Goal: Information Seeking & Learning: Find specific fact

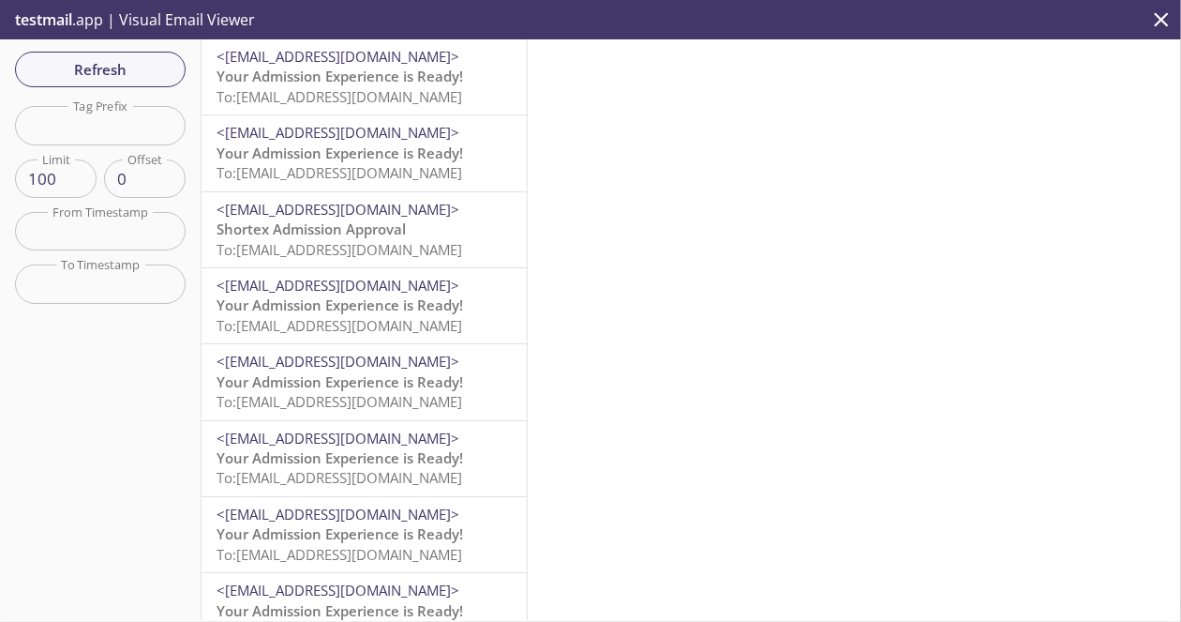
click at [324, 97] on span "To: [EMAIL_ADDRESS][DOMAIN_NAME]" at bounding box center [340, 96] width 246 height 19
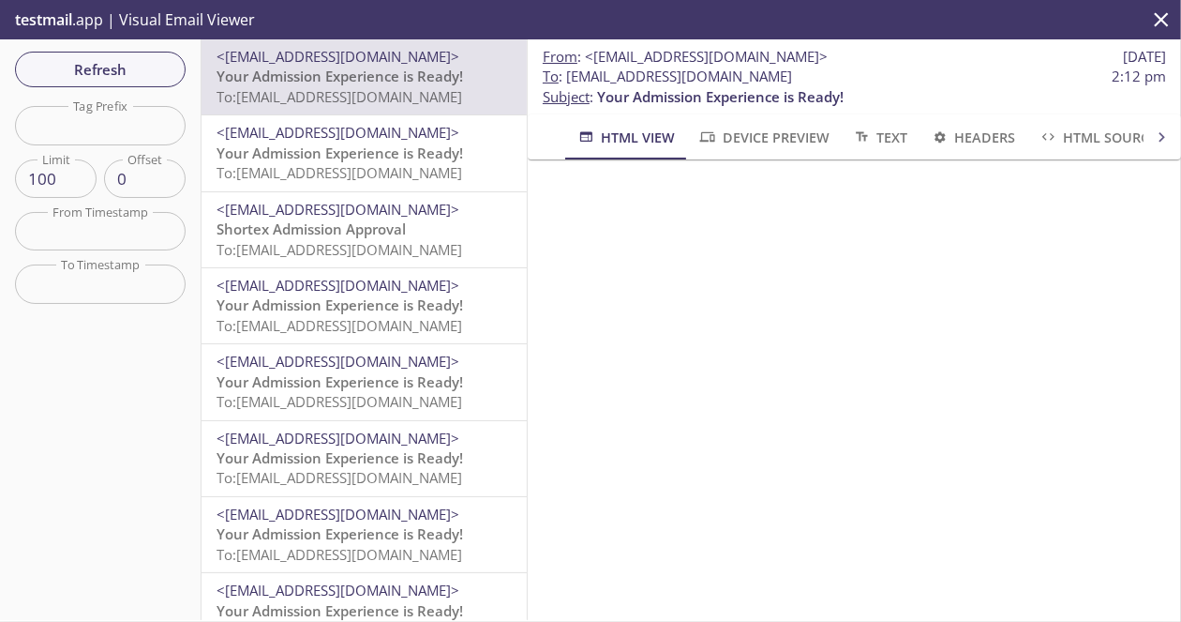
drag, startPoint x: 811, startPoint y: 77, endPoint x: 568, endPoint y: 83, distance: 242.9
click at [568, 83] on span "To : [EMAIL_ADDRESS][DOMAIN_NAME] 2:12 pm" at bounding box center [855, 77] width 624 height 20
copy span "[EMAIL_ADDRESS][DOMAIN_NAME]"
click at [885, 109] on div "From : <[EMAIL_ADDRESS][DOMAIN_NAME]> [DATE] To : [EMAIL_ADDRESS][DOMAIN_NAME] …" at bounding box center [855, 76] width 654 height 75
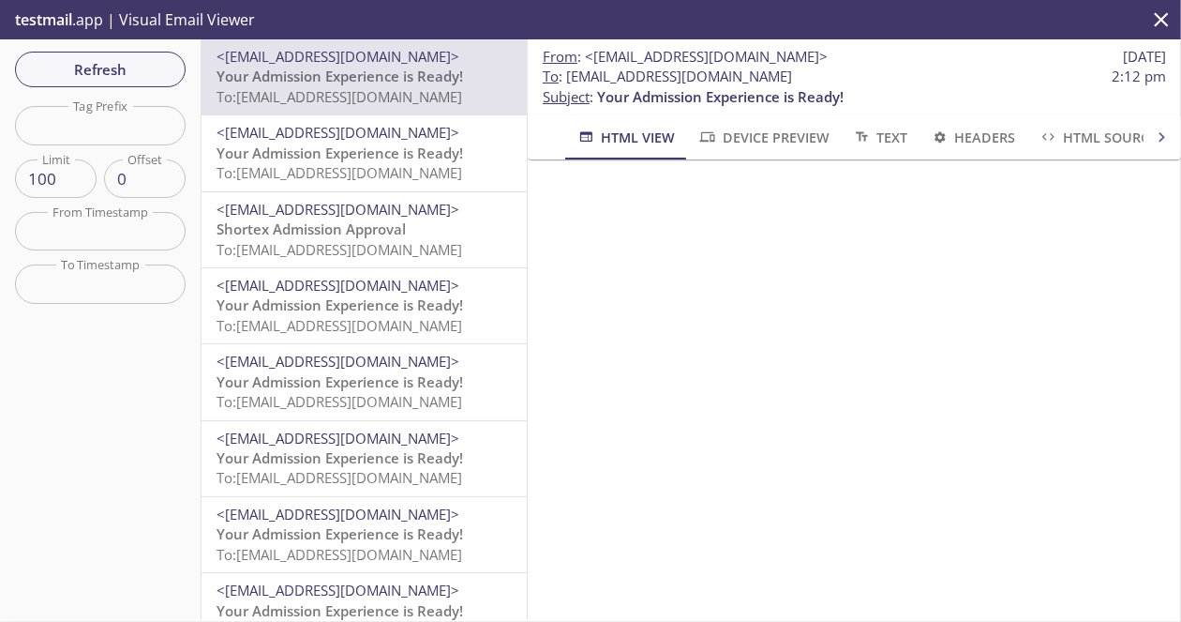
click at [929, 76] on span "To : [EMAIL_ADDRESS][DOMAIN_NAME] 2:12 pm" at bounding box center [855, 77] width 624 height 20
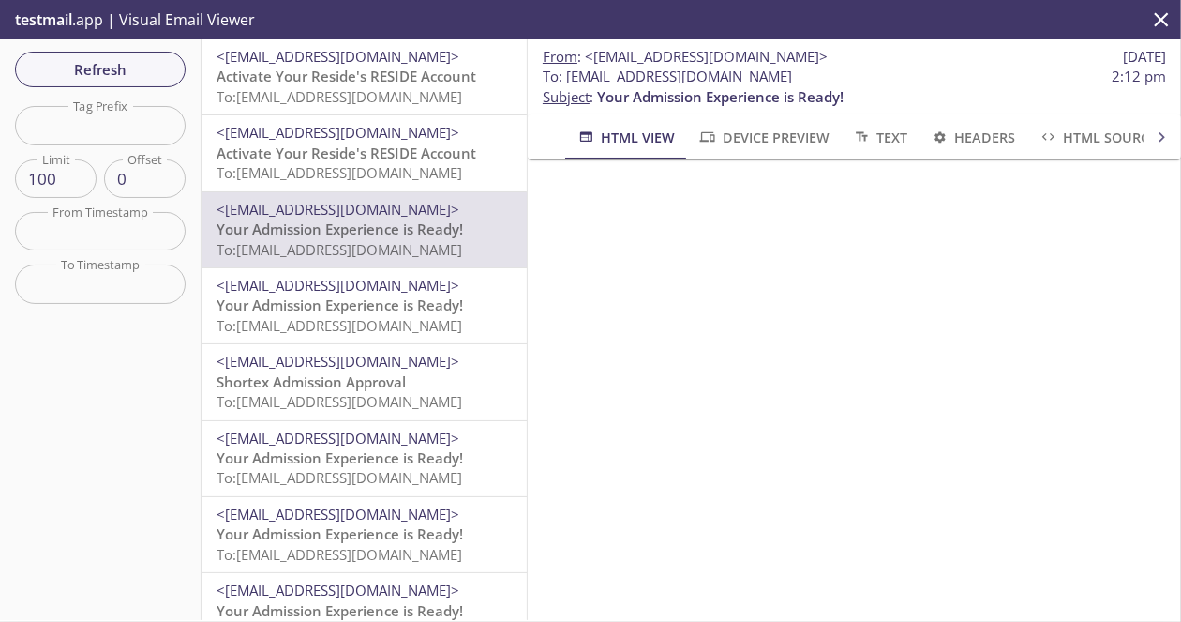
click at [1004, 110] on div "From : <[EMAIL_ADDRESS][DOMAIN_NAME]> [DATE] To : [EMAIL_ADDRESS][DOMAIN_NAME] …" at bounding box center [855, 76] width 654 height 75
click at [831, 78] on span "To : [EMAIL_ADDRESS][DOMAIN_NAME] 2:12 pm" at bounding box center [855, 77] width 624 height 20
click at [975, 98] on p "To : [EMAIL_ADDRESS][DOMAIN_NAME] 2:12 pm Subject : Your Admission Experience i…" at bounding box center [855, 87] width 624 height 40
click at [985, 73] on span "To : [EMAIL_ADDRESS][DOMAIN_NAME] 2:12 pm" at bounding box center [855, 77] width 624 height 20
click at [1022, 76] on span "To : [EMAIL_ADDRESS][DOMAIN_NAME] 2:12 pm" at bounding box center [855, 77] width 624 height 20
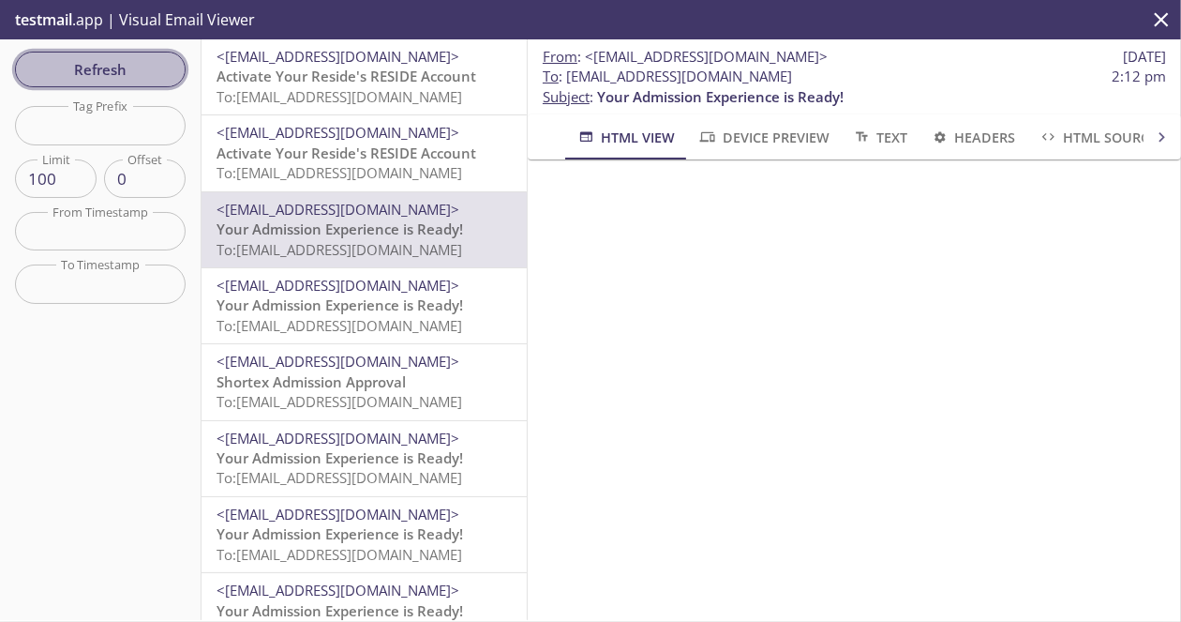
click at [101, 52] on button "Refresh" at bounding box center [100, 70] width 171 height 36
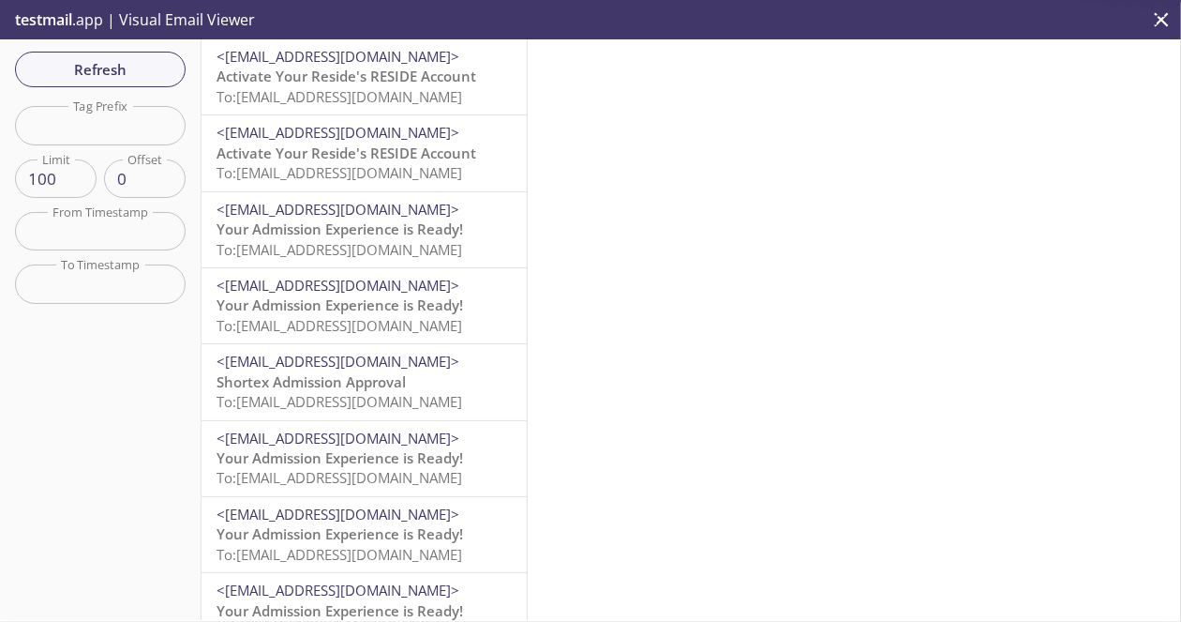
click at [402, 86] on p "Activate Your Reside's RESIDE Account To: [EMAIL_ADDRESS][DOMAIN_NAME]" at bounding box center [364, 87] width 295 height 40
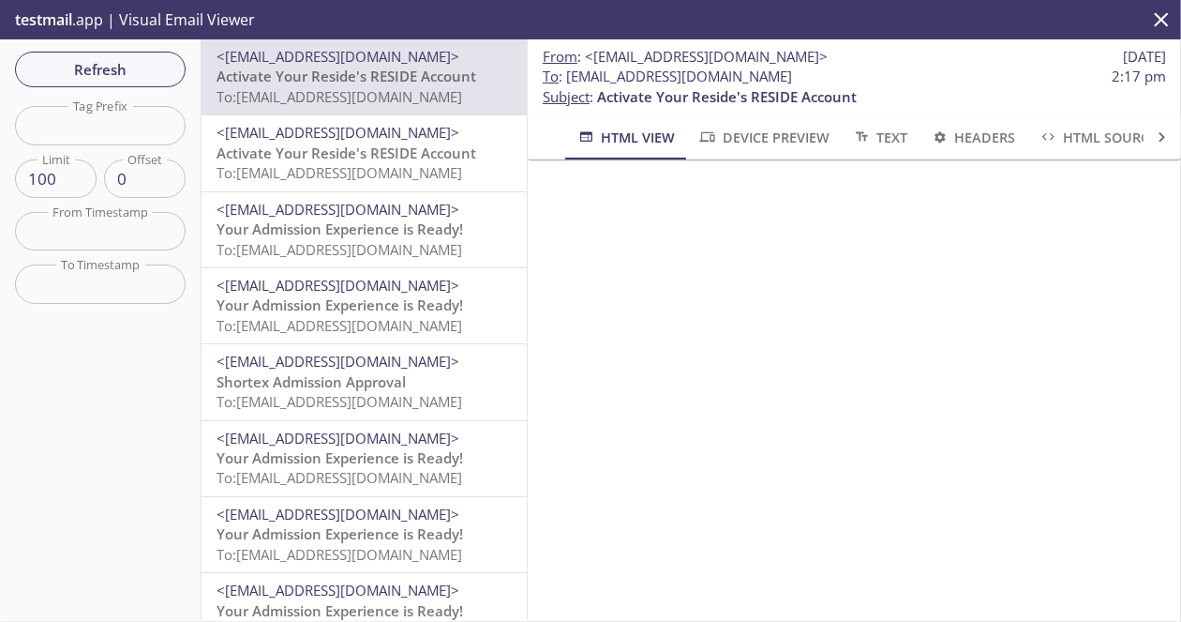
drag, startPoint x: 827, startPoint y: 78, endPoint x: 565, endPoint y: 79, distance: 261.6
click at [565, 79] on span "To : [EMAIL_ADDRESS][DOMAIN_NAME] 2:17 pm" at bounding box center [855, 77] width 624 height 20
copy span "[EMAIL_ADDRESS][DOMAIN_NAME]"
